Goal: Task Accomplishment & Management: Use online tool/utility

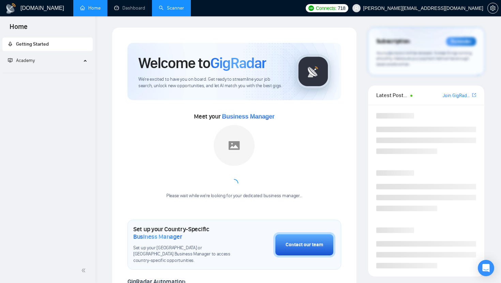
click at [172, 5] on link "Scanner" at bounding box center [171, 8] width 25 height 6
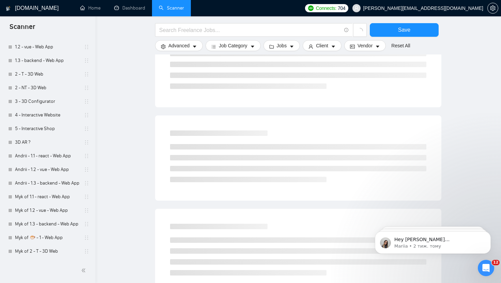
scroll to position [116, 0]
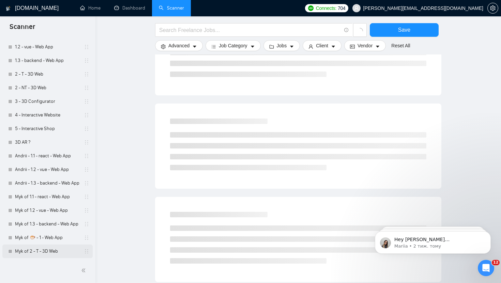
click at [57, 249] on link "Myk of 2 - T - 3D Web" at bounding box center [47, 252] width 65 height 14
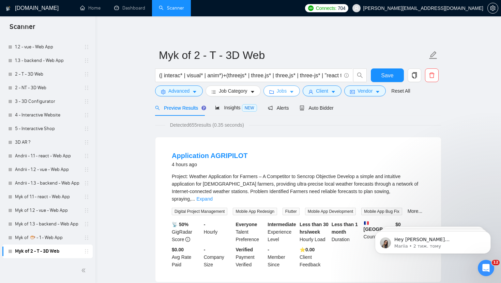
click at [294, 93] on icon "caret-down" at bounding box center [291, 92] width 5 height 5
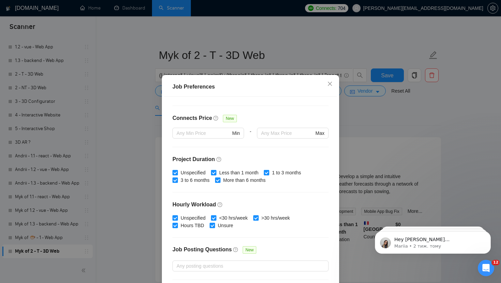
scroll to position [186, 0]
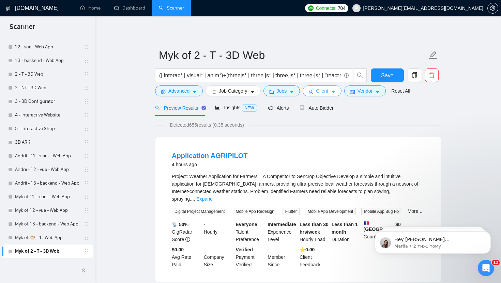
click at [321, 92] on span "Client" at bounding box center [322, 91] width 12 height 8
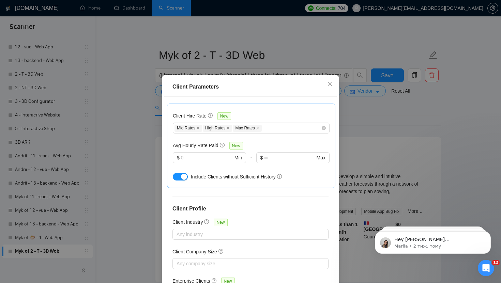
scroll to position [227, 0]
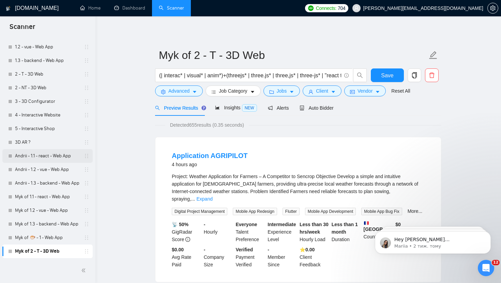
click at [58, 156] on link "Andrii - 1.1 - react - Web App" at bounding box center [47, 156] width 65 height 14
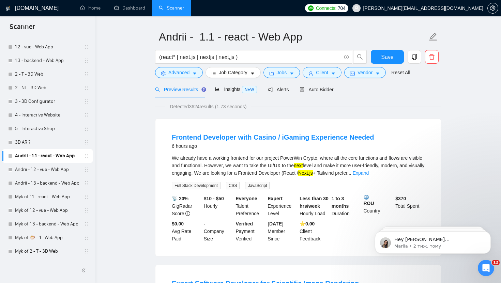
scroll to position [20, 0]
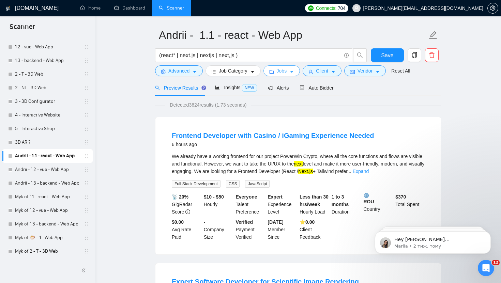
click at [277, 71] on button "Jobs" at bounding box center [282, 70] width 37 height 11
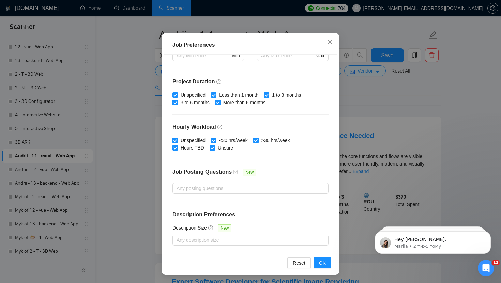
scroll to position [8, 0]
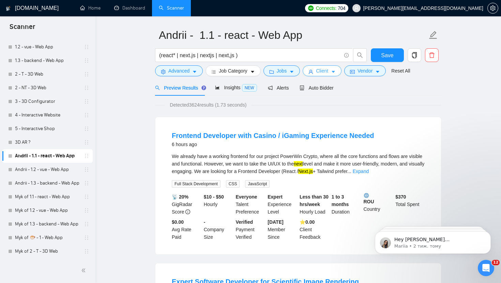
click at [319, 70] on span "Client" at bounding box center [322, 71] width 12 height 8
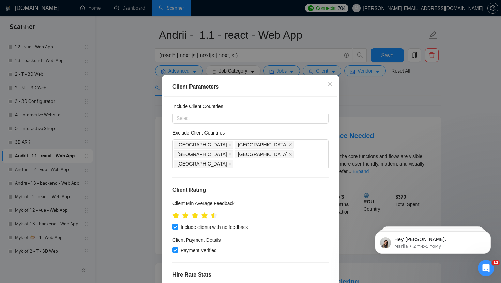
scroll to position [20, 0]
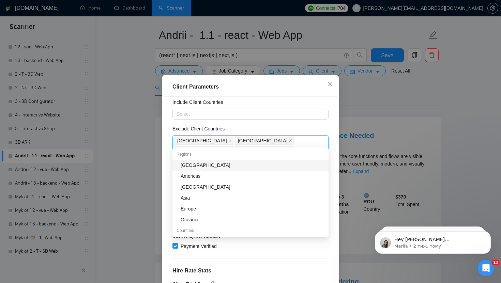
drag, startPoint x: 308, startPoint y: 140, endPoint x: 183, endPoint y: 138, distance: 125.1
click at [183, 138] on div "[GEOGRAPHIC_DATA] [GEOGRAPHIC_DATA] [GEOGRAPHIC_DATA] [GEOGRAPHIC_DATA] [GEOGRA…" at bounding box center [247, 150] width 146 height 29
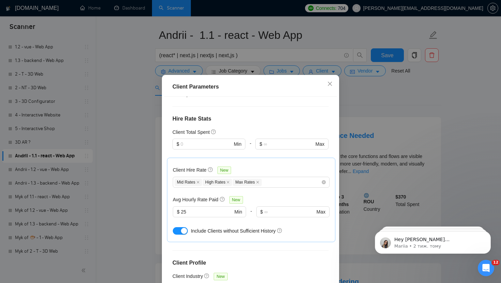
scroll to position [174, 0]
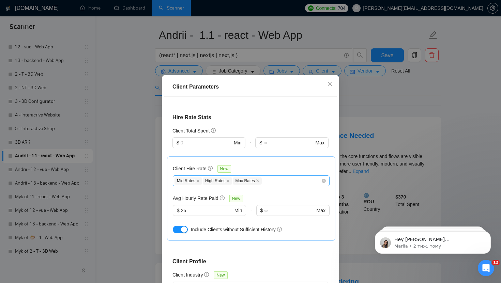
click at [278, 177] on div "Mid Rates High Rates Max Rates" at bounding box center [248, 181] width 147 height 8
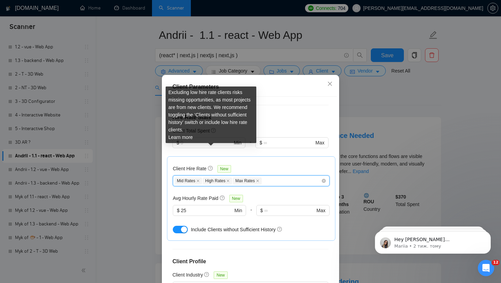
click at [210, 166] on icon "question-circle" at bounding box center [210, 168] width 5 height 5
click at [263, 177] on input "Client Hire Rate New" at bounding box center [263, 181] width 1 height 8
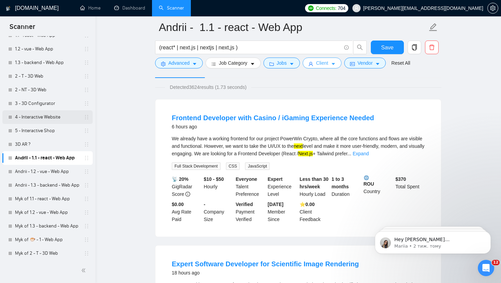
scroll to position [425, 0]
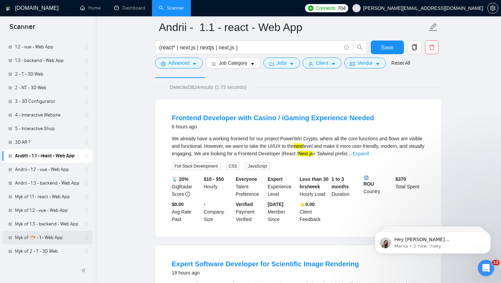
click at [48, 238] on link "Myk of 🐡 - 1 - Web App" at bounding box center [47, 238] width 65 height 14
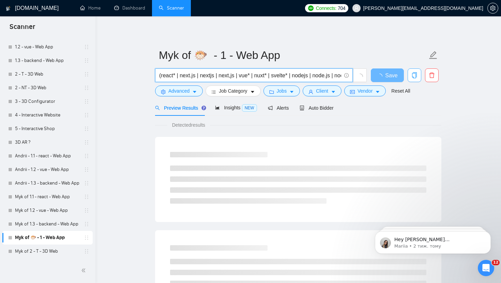
scroll to position [0, 86]
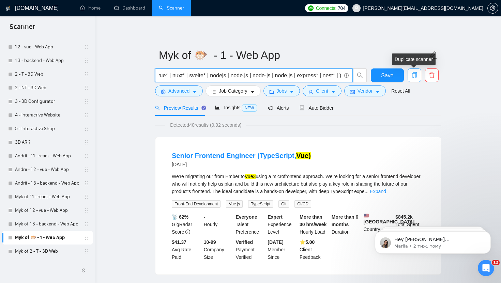
drag, startPoint x: 205, startPoint y: 75, endPoint x: 414, endPoint y: 76, distance: 209.0
click at [414, 76] on div "(react* | next.js | nextjs | next,js | vue* | nuxt* | svelte* | nodejs | node.j…" at bounding box center [297, 77] width 286 height 17
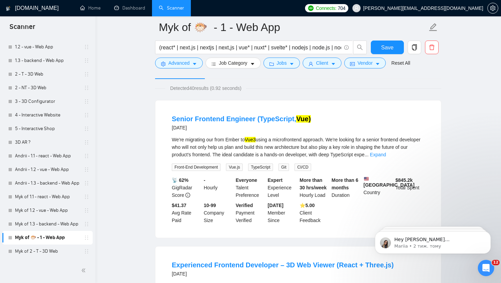
scroll to position [40, 0]
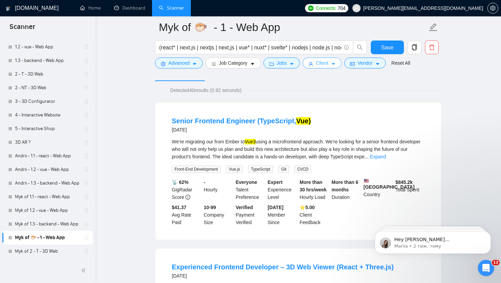
click at [325, 62] on span "Client" at bounding box center [322, 63] width 12 height 8
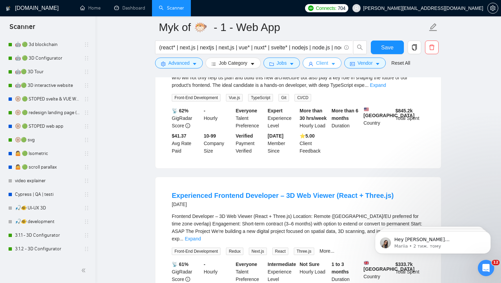
scroll to position [0, 0]
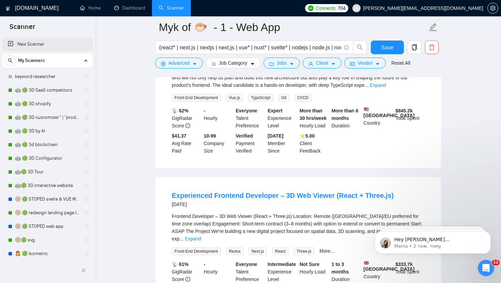
click at [39, 44] on link "New Scanner" at bounding box center [47, 45] width 79 height 14
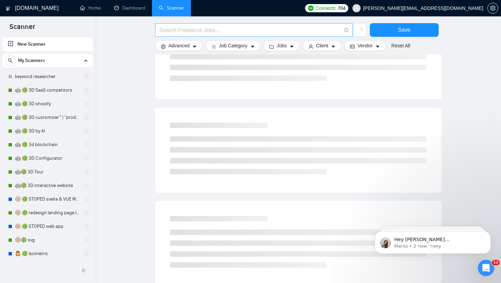
click at [192, 29] on input "text" at bounding box center [250, 30] width 182 height 9
paste input "(react | "react.js" | "next.js") (vue | "vue.js" | "nuxt.js" | vite) (web* | "w…"
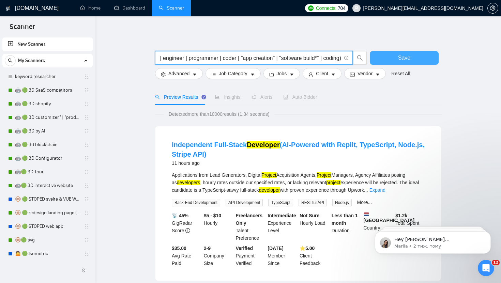
type input "(react | "react.js" | "next.js") (vue | "vue.js" | "nuxt.js" | vite) (web* | "w…"
click at [393, 58] on button "Save" at bounding box center [404, 58] width 69 height 14
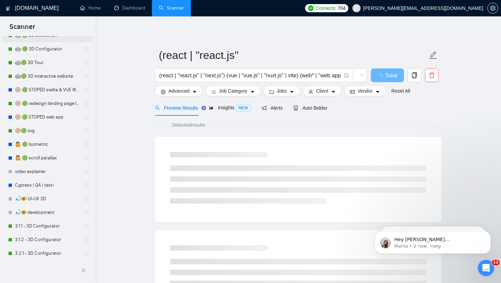
scroll to position [439, 0]
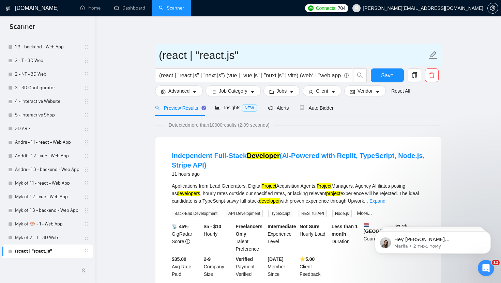
click at [195, 57] on input "(react | "react.js"" at bounding box center [293, 55] width 269 height 17
type input "и"
type input "bo web"
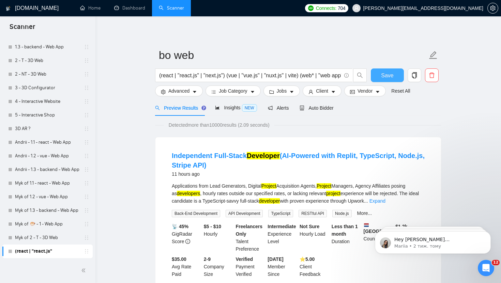
click at [383, 77] on span "Save" at bounding box center [387, 75] width 12 height 9
click at [189, 93] on span "Advanced" at bounding box center [178, 91] width 21 height 8
click at [295, 77] on input "(react | "react.js" | "next.js") (vue | "vue.js" | "nuxt.js" | vite) (web* | "w…" at bounding box center [250, 75] width 182 height 9
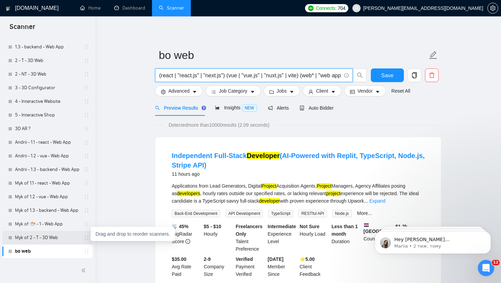
click at [84, 237] on icon "holder" at bounding box center [86, 237] width 5 height 5
click at [71, 236] on link "Myk of 2 - T - 3D Web" at bounding box center [47, 238] width 65 height 14
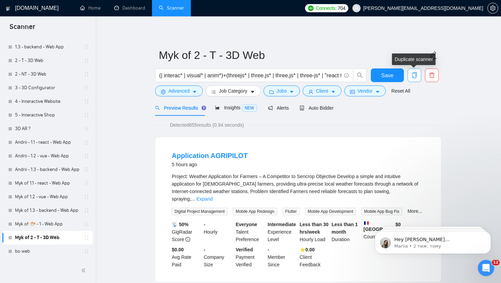
click at [413, 75] on icon "copy" at bounding box center [414, 75] width 6 height 6
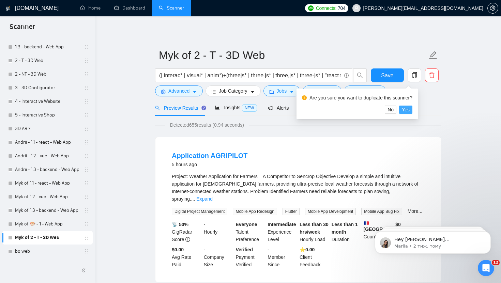
click at [410, 109] on span "Yes" at bounding box center [406, 110] width 8 height 8
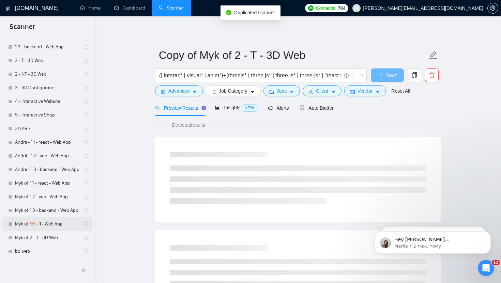
scroll to position [452, 0]
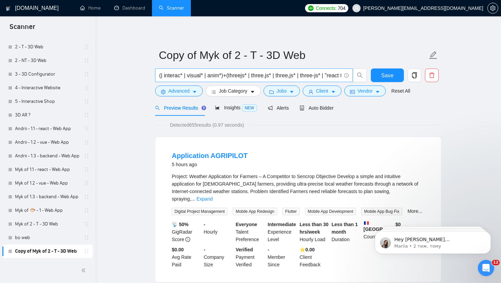
click at [264, 75] on input "(| interac* | visual* | anim*)+(threejs* | three.js* | three,js* | three-js* | …" at bounding box center [250, 75] width 182 height 9
paste input "react | "react.js" | "next.js") (vue | "vue.js" | "nuxt.js" | vite) (web* | "we…"
type input "(react | "react.js" | "next.js") (vue | "vue.js" | "nuxt.js" | vite) (web* | "w…"
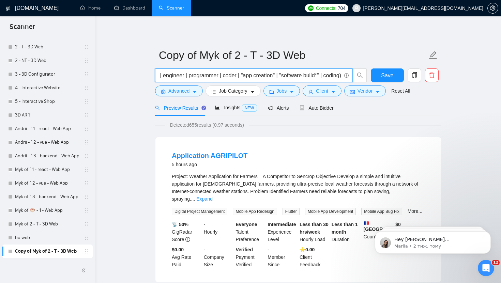
scroll to position [0, 0]
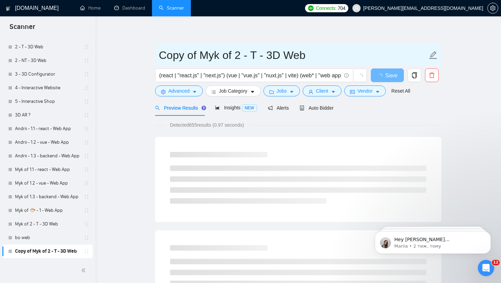
click at [208, 56] on input "Copy of Myk of 2 - T - 3D Web" at bounding box center [293, 55] width 269 height 17
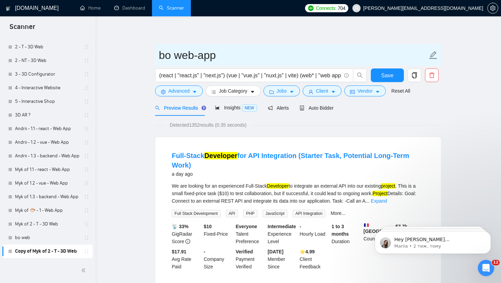
type input "bo web-app"
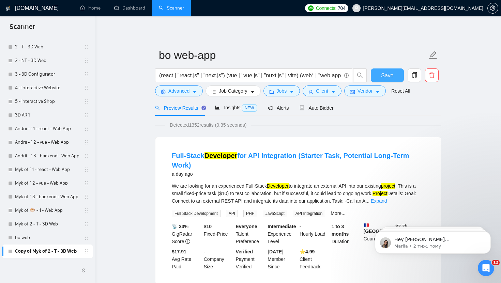
click at [385, 76] on span "Save" at bounding box center [387, 75] width 12 height 9
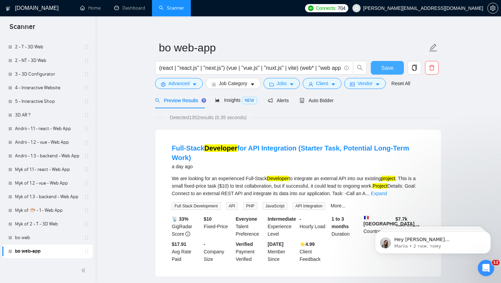
scroll to position [8, 0]
click at [194, 83] on icon "caret-down" at bounding box center [194, 84] width 5 height 5
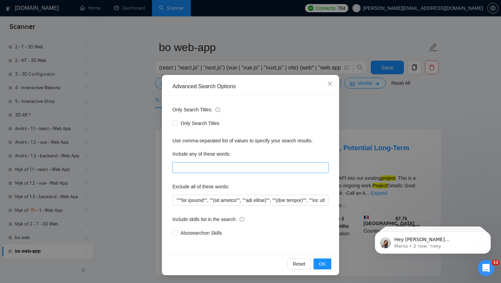
scroll to position [0, 0]
click at [243, 201] on input "text" at bounding box center [251, 200] width 156 height 11
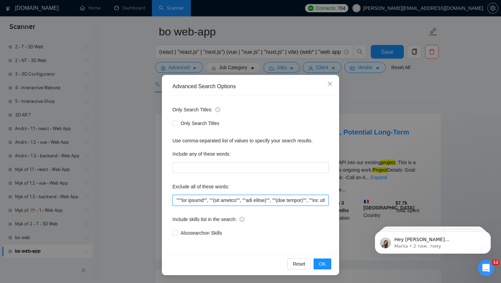
scroll to position [0, 0]
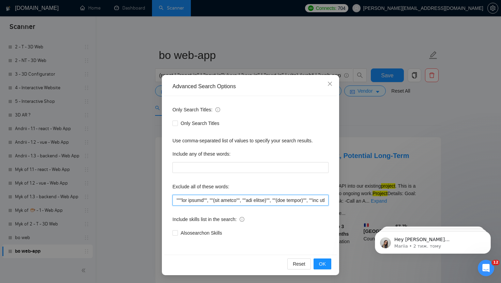
drag, startPoint x: 206, startPoint y: 199, endPoint x: 104, endPoint y: 202, distance: 102.3
click at [104, 202] on div "Advanced Search Options Only Search Titles: Only Search Titles Use comma-separa…" at bounding box center [250, 141] width 501 height 283
click at [201, 202] on input "text" at bounding box center [251, 200] width 156 height 11
drag, startPoint x: 206, startPoint y: 201, endPoint x: 383, endPoint y: 203, distance: 177.6
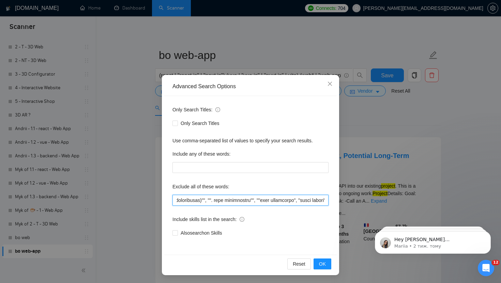
click at [384, 204] on div "Advanced Search Options Only Search Titles: Only Search Titles Use comma-separa…" at bounding box center [250, 141] width 501 height 283
click at [302, 203] on input "text" at bounding box center [251, 200] width 156 height 11
click at [329, 84] on icon "close" at bounding box center [330, 84] width 4 height 4
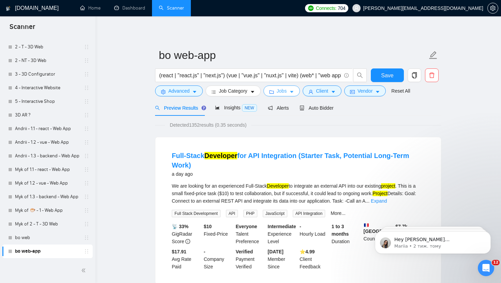
click at [277, 94] on button "Jobs" at bounding box center [282, 91] width 37 height 11
click at [325, 91] on span "Client" at bounding box center [322, 91] width 12 height 8
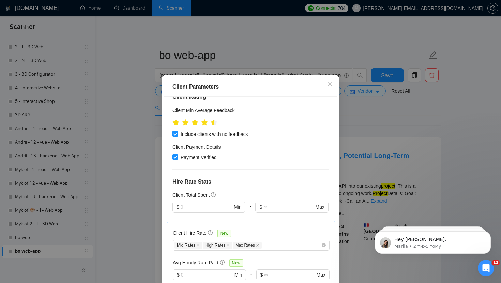
scroll to position [113, 0]
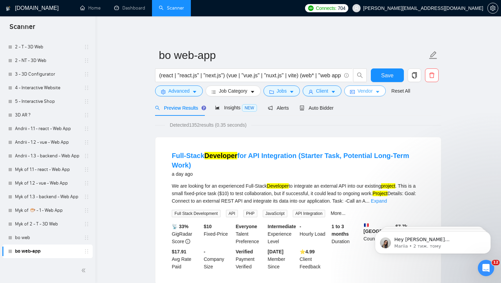
click at [373, 90] on span "Vendor" at bounding box center [365, 91] width 15 height 8
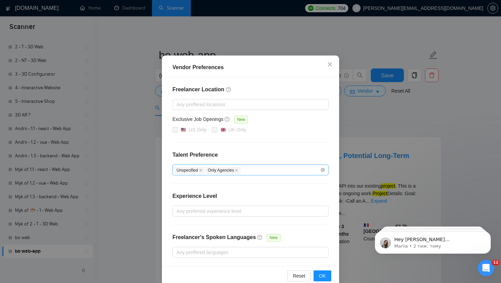
scroll to position [0, 0]
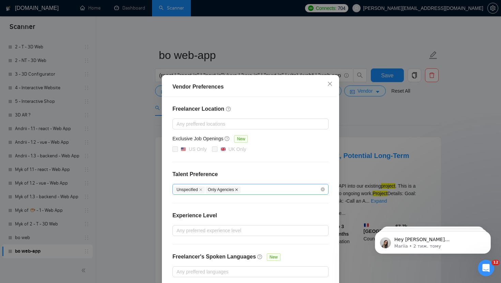
click at [238, 189] on icon "close" at bounding box center [236, 189] width 3 height 3
click at [203, 191] on icon "close" at bounding box center [200, 189] width 3 height 3
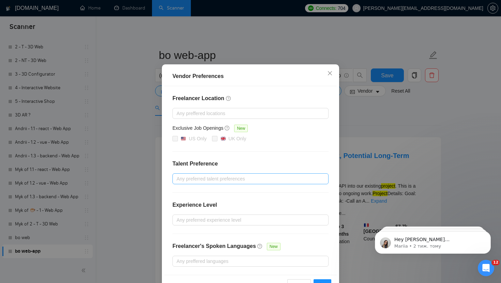
scroll to position [17, 0]
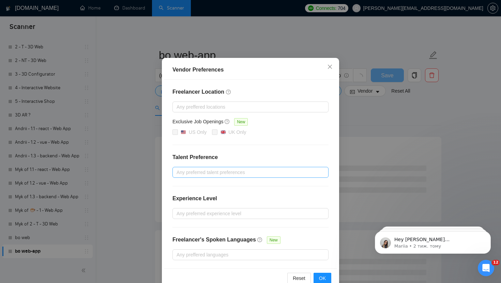
click at [371, 124] on div "Vendor Preferences Freelancer Location Any preffered locations Exclusive Job Op…" at bounding box center [250, 141] width 501 height 283
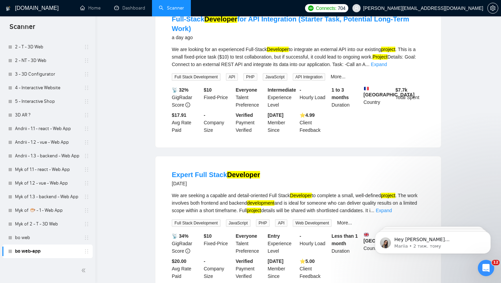
scroll to position [0, 0]
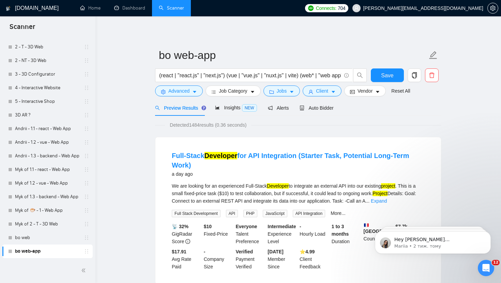
click at [274, 128] on div "Detected 1484 results (0.36 seconds)" at bounding box center [298, 125] width 286 height 8
click at [356, 124] on div "Detected 1484 results (0.36 seconds)" at bounding box center [298, 125] width 286 height 8
click at [196, 92] on icon "caret-down" at bounding box center [194, 92] width 5 height 5
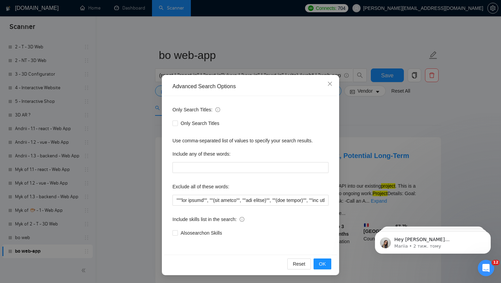
scroll to position [0, 0]
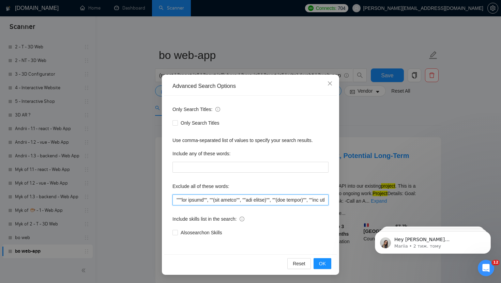
click at [227, 199] on input "text" at bounding box center [251, 200] width 156 height 11
paste input ""react native", "mobile app", wordpress, shopify, magento, wix, squarespace, we…"
type input ""react native", "mobile app", wordpress, shopify, magento, wix, squarespace, we…"
click at [326, 262] on button "OK" at bounding box center [323, 263] width 18 height 11
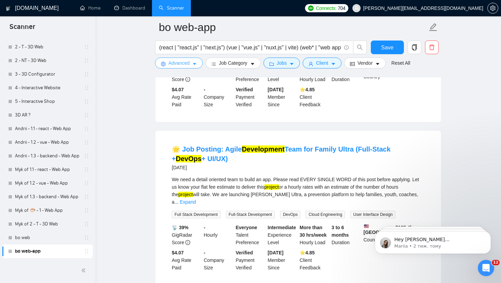
scroll to position [626, 0]
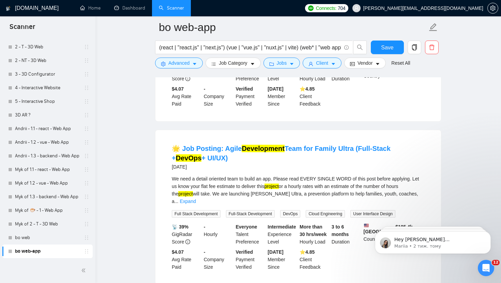
click at [275, 195] on div "We need a detail oriented team to build an app. Please read EVERY SINGLE WORD o…" at bounding box center [298, 190] width 253 height 30
click at [414, 204] on div "We need a detail oriented team to build an app. Please read EVERY SINGLE WORD o…" at bounding box center [298, 190] width 253 height 30
click at [196, 204] on link "Expand" at bounding box center [188, 201] width 16 height 5
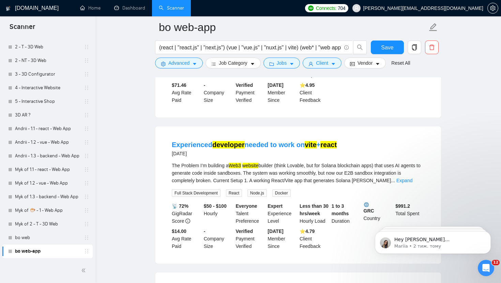
scroll to position [1158, 0]
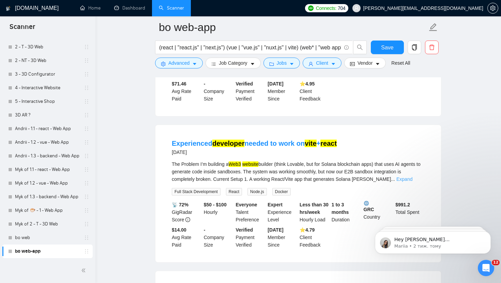
click at [410, 182] on link "Expand" at bounding box center [404, 179] width 16 height 5
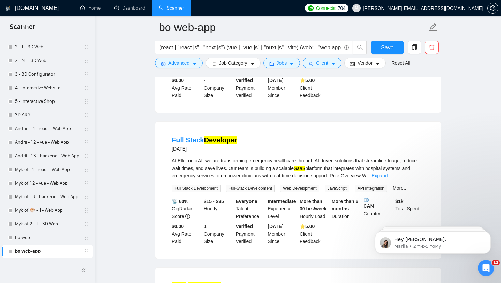
scroll to position [1788, 0]
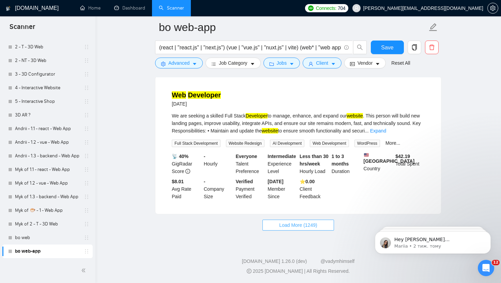
click at [288, 224] on span "Load More (1249)" at bounding box center [298, 226] width 38 height 8
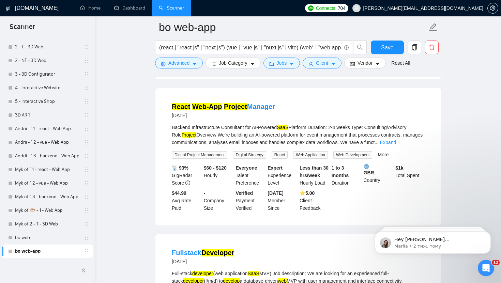
scroll to position [1894, 0]
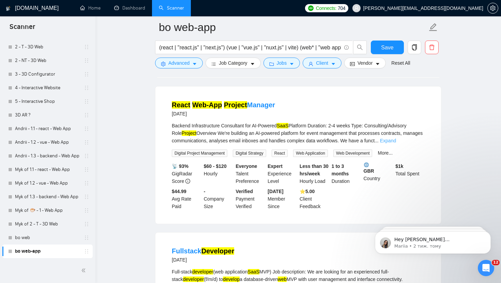
click at [396, 144] on link "Expand" at bounding box center [388, 140] width 16 height 5
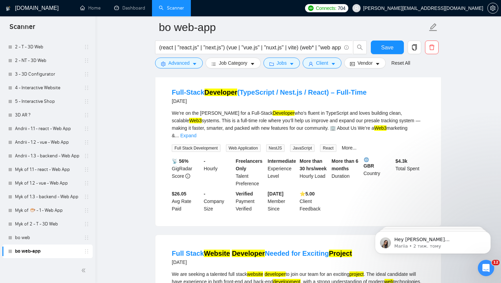
scroll to position [3148, 0]
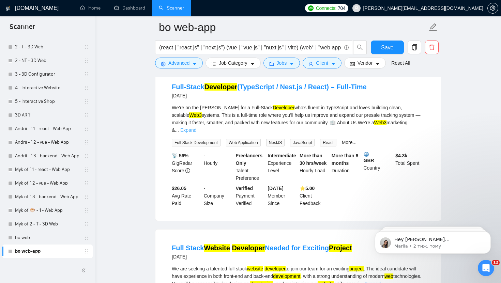
click at [196, 133] on link "Expand" at bounding box center [188, 130] width 16 height 5
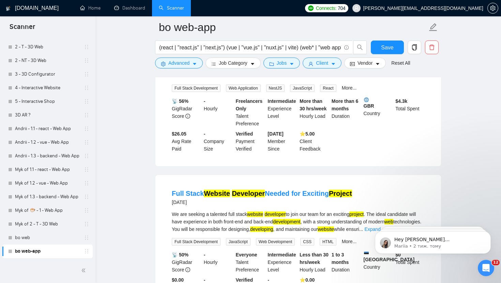
scroll to position [3314, 0]
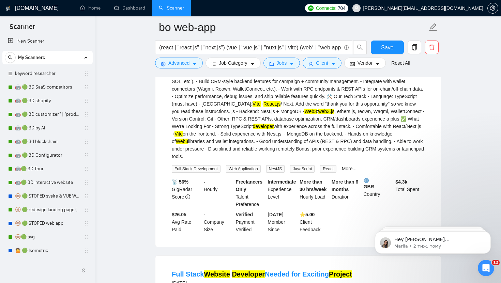
scroll to position [0, 0]
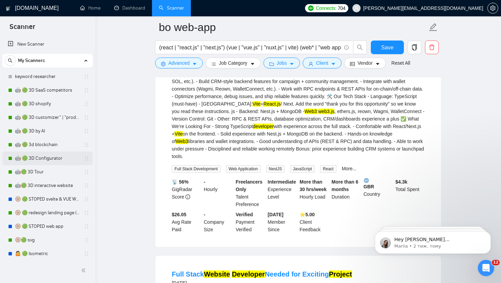
click at [47, 160] on link "🤖 🟢 3D Configurator" at bounding box center [47, 159] width 65 height 14
click at [388, 48] on span "Save" at bounding box center [387, 47] width 12 height 9
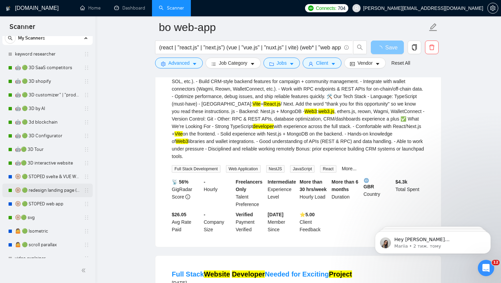
scroll to position [23, 0]
click at [44, 162] on link "🤖🟢 3D interactive website" at bounding box center [47, 163] width 65 height 14
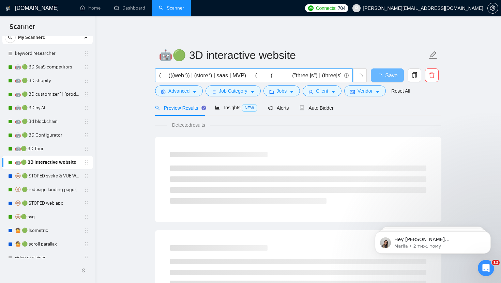
click at [209, 73] on input "( (((web*)) | (store*) | saas | MVP) ( ( ("three.js") | (threejs)| ("three js")…" at bounding box center [250, 75] width 182 height 9
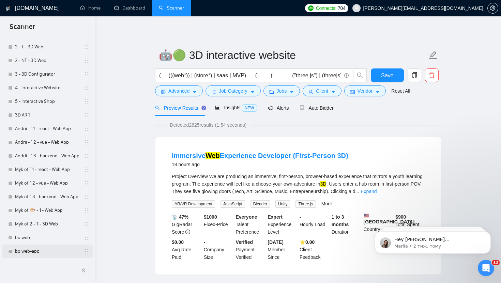
click at [35, 255] on link "bo web-app" at bounding box center [47, 252] width 65 height 14
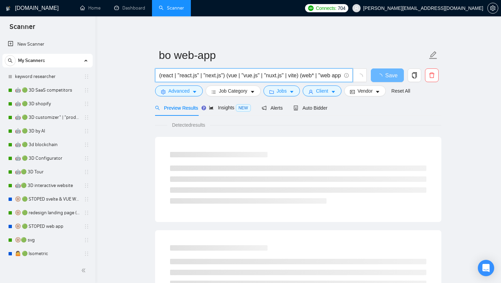
click at [204, 73] on input "(react | "react.js" | "next.js") (vue | "vue.js" | "nuxt.js" | vite) (web* | "w…" at bounding box center [250, 75] width 182 height 9
